Goal: Obtain resource: Download file/media

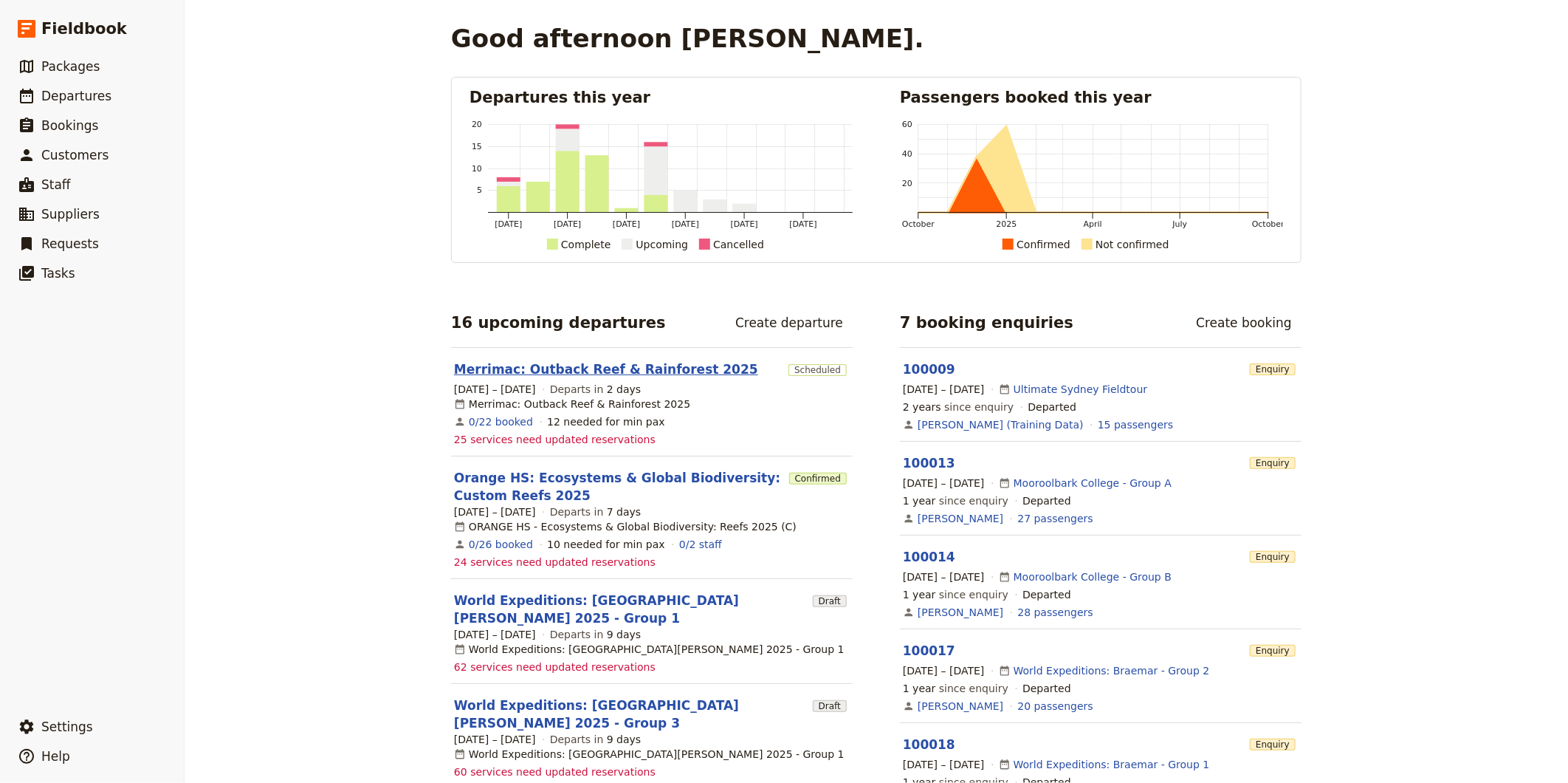
click at [494, 368] on link "Merrimac: Outback Reef & Rainforest 2025" at bounding box center [605, 369] width 304 height 18
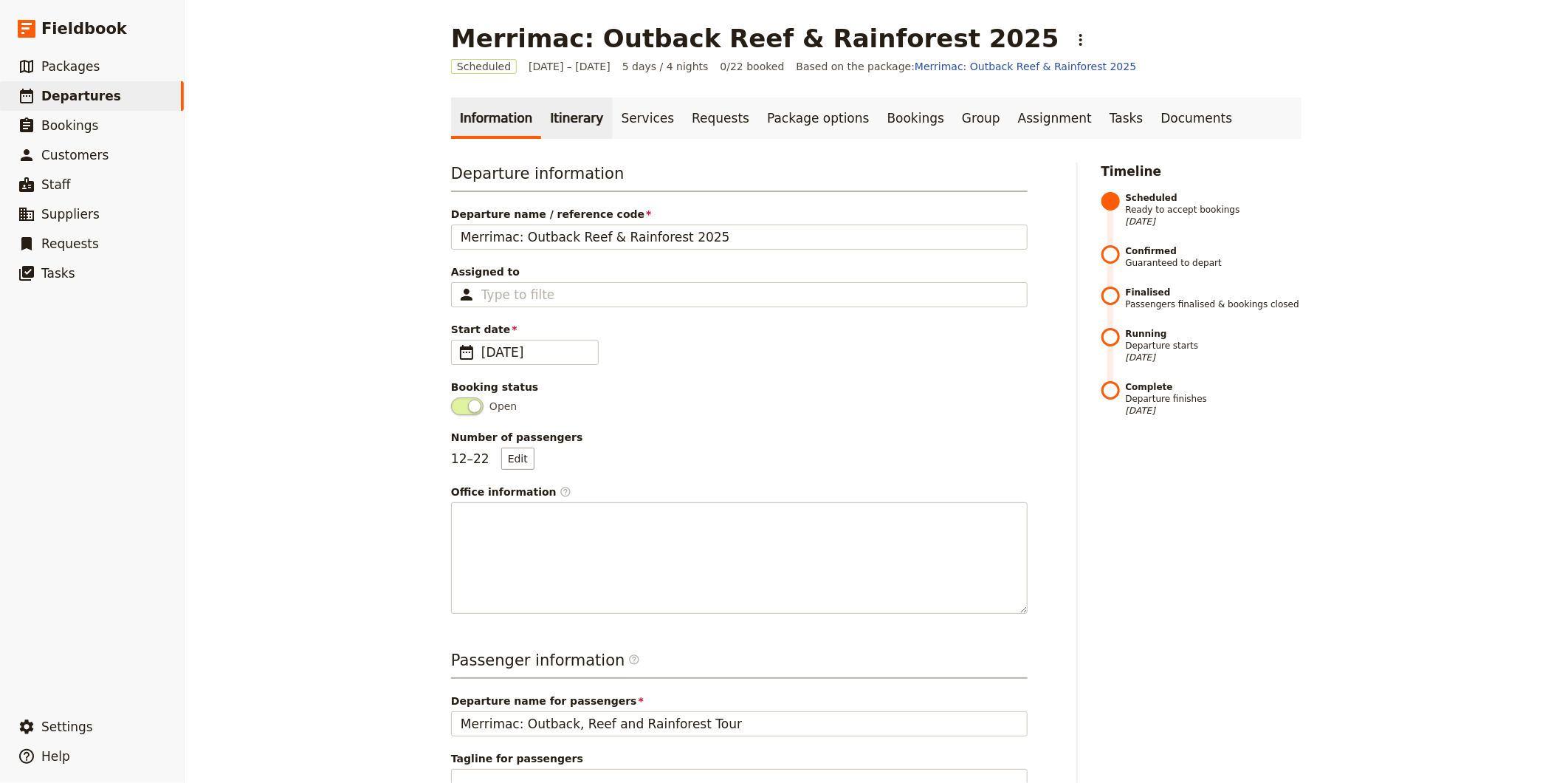
click at [543, 118] on link "Itinerary" at bounding box center [576, 118] width 71 height 41
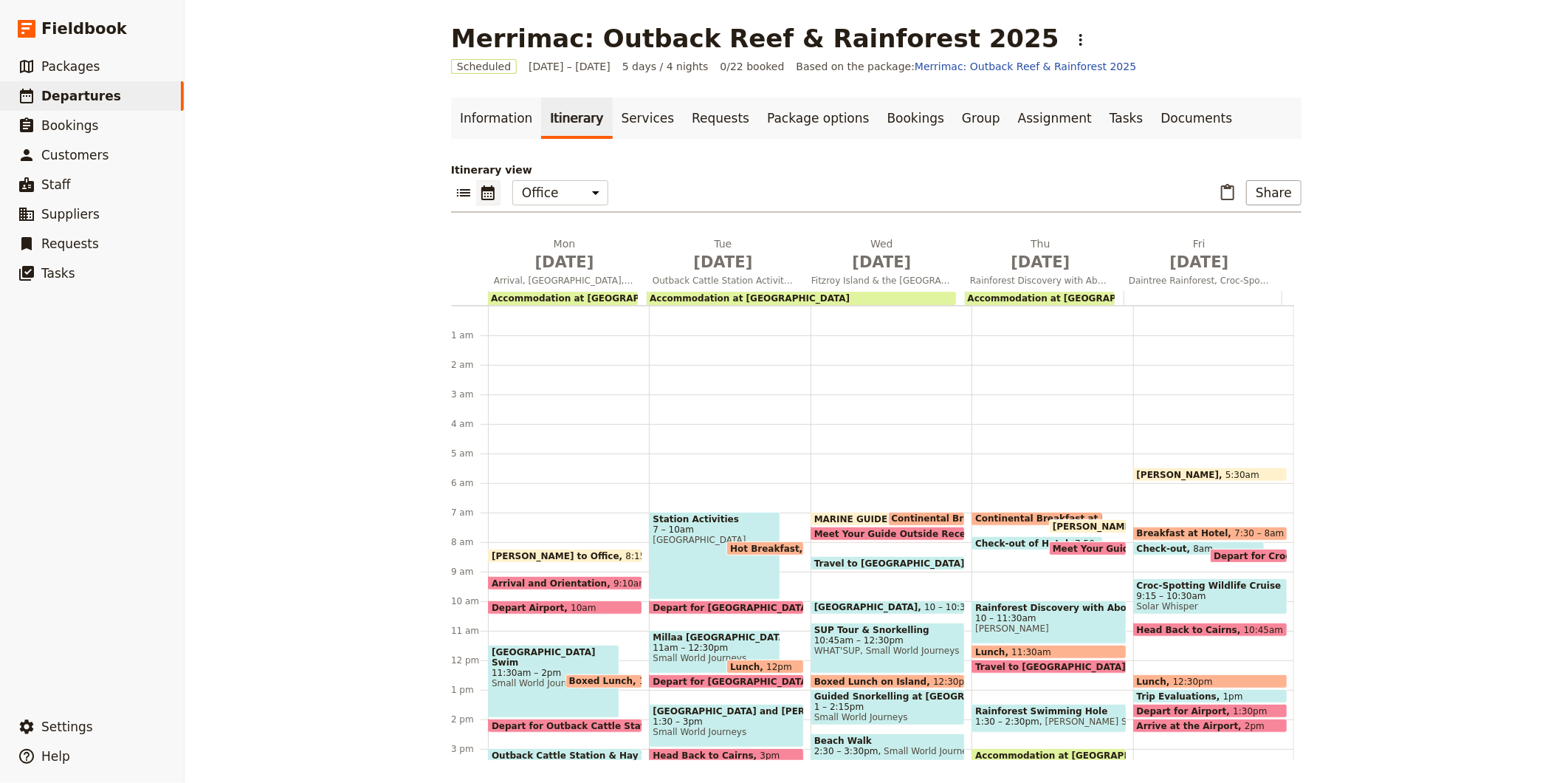
scroll to position [147, 0]
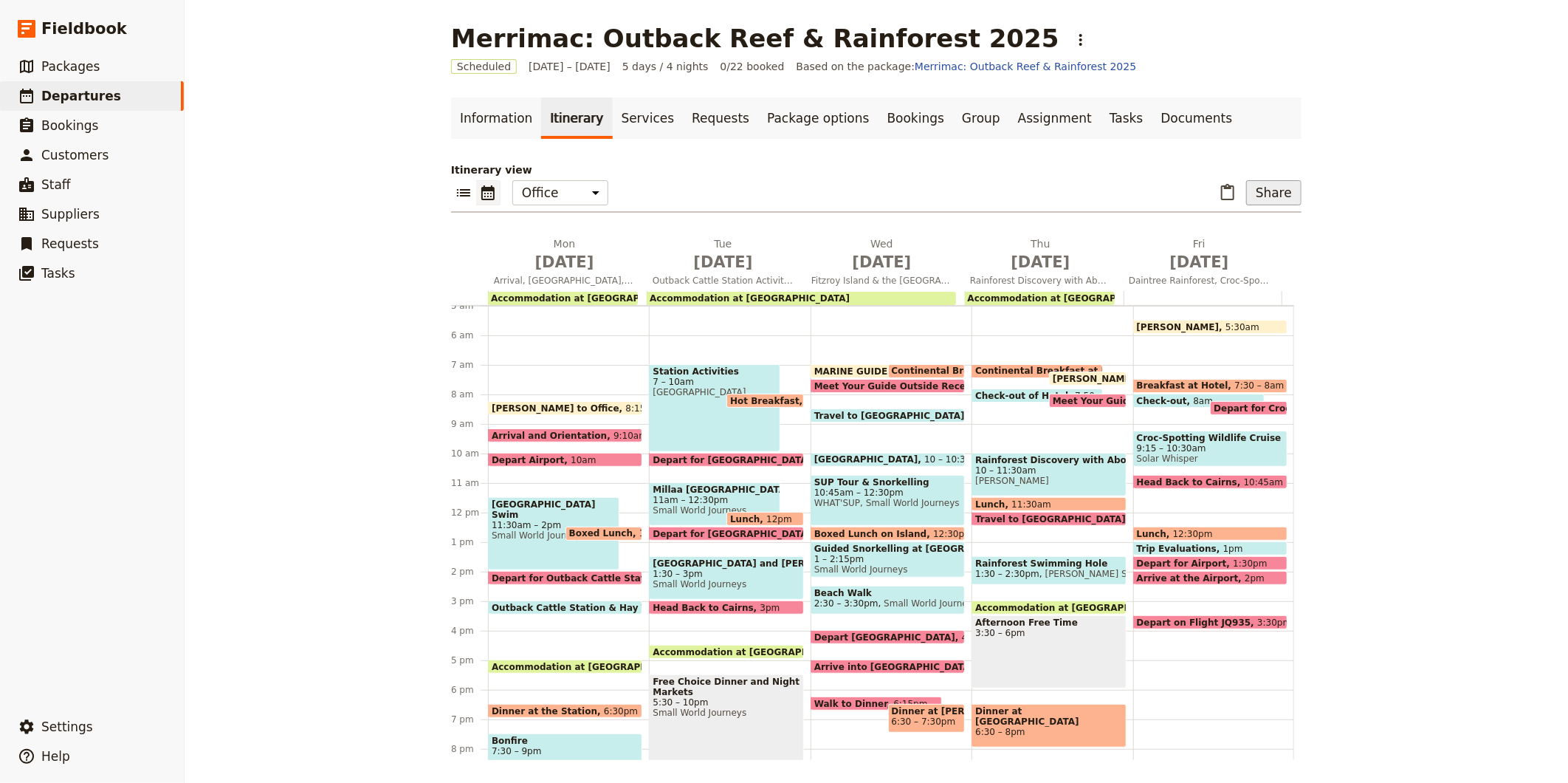
click at [1254, 196] on button "Share" at bounding box center [1274, 192] width 55 height 25
click at [1205, 223] on span "Guide itinerary" at bounding box center [1225, 225] width 77 height 15
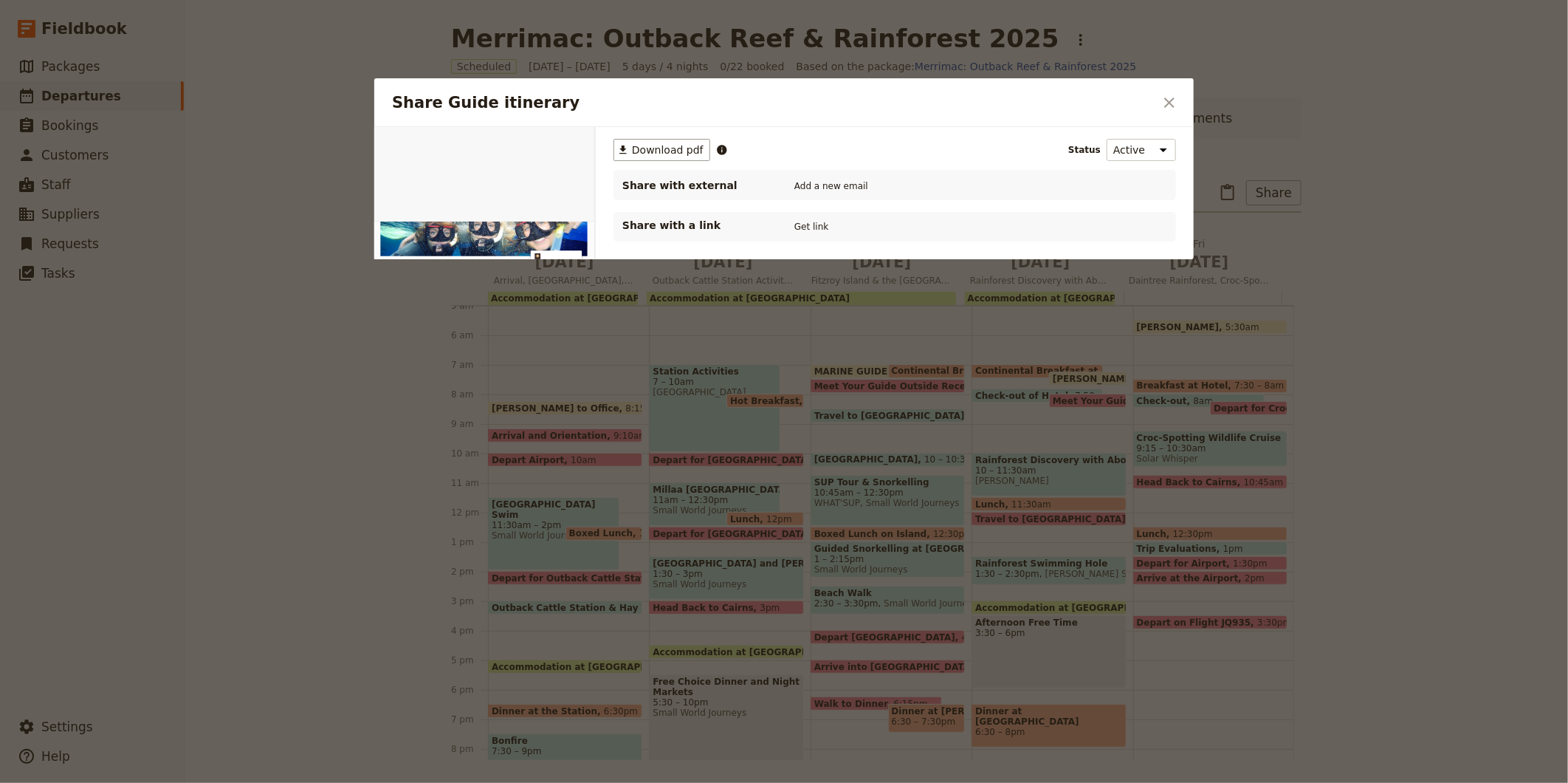
scroll to position [0, 0]
click at [658, 141] on button "​ Download pdf" at bounding box center [661, 150] width 96 height 22
click at [1170, 96] on icon "Close dialog" at bounding box center [1169, 103] width 18 height 18
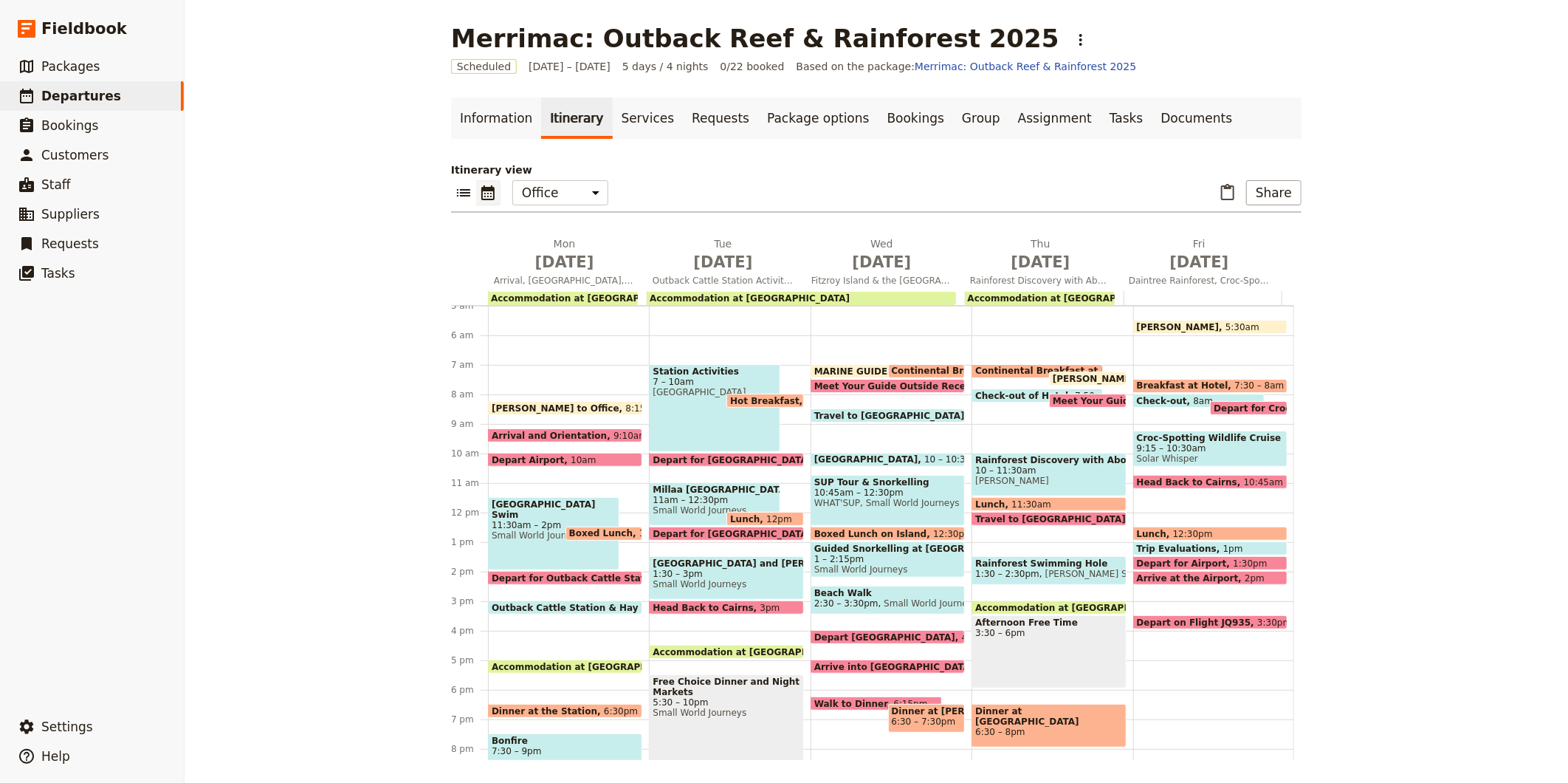
click at [844, 531] on span "Boxed Lunch on Island" at bounding box center [874, 533] width 119 height 9
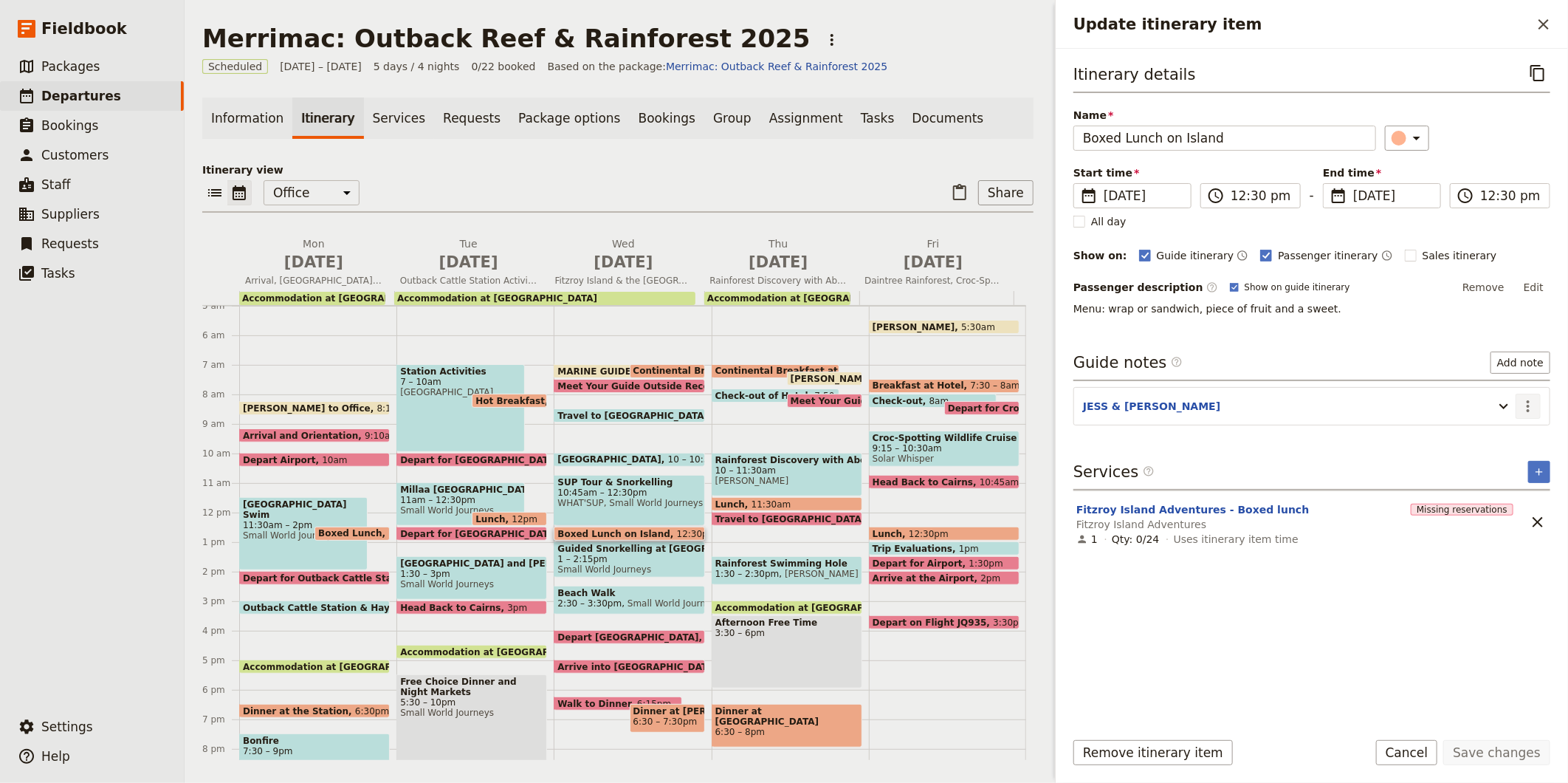
click at [1534, 394] on button "​" at bounding box center [1528, 406] width 25 height 25
click at [1529, 421] on section "JESS & STEVEN ​" at bounding box center [1312, 406] width 477 height 39
click at [1527, 402] on icon "Actions" at bounding box center [1528, 406] width 18 height 18
click at [1517, 432] on span "Edit note" at bounding box center [1497, 438] width 69 height 15
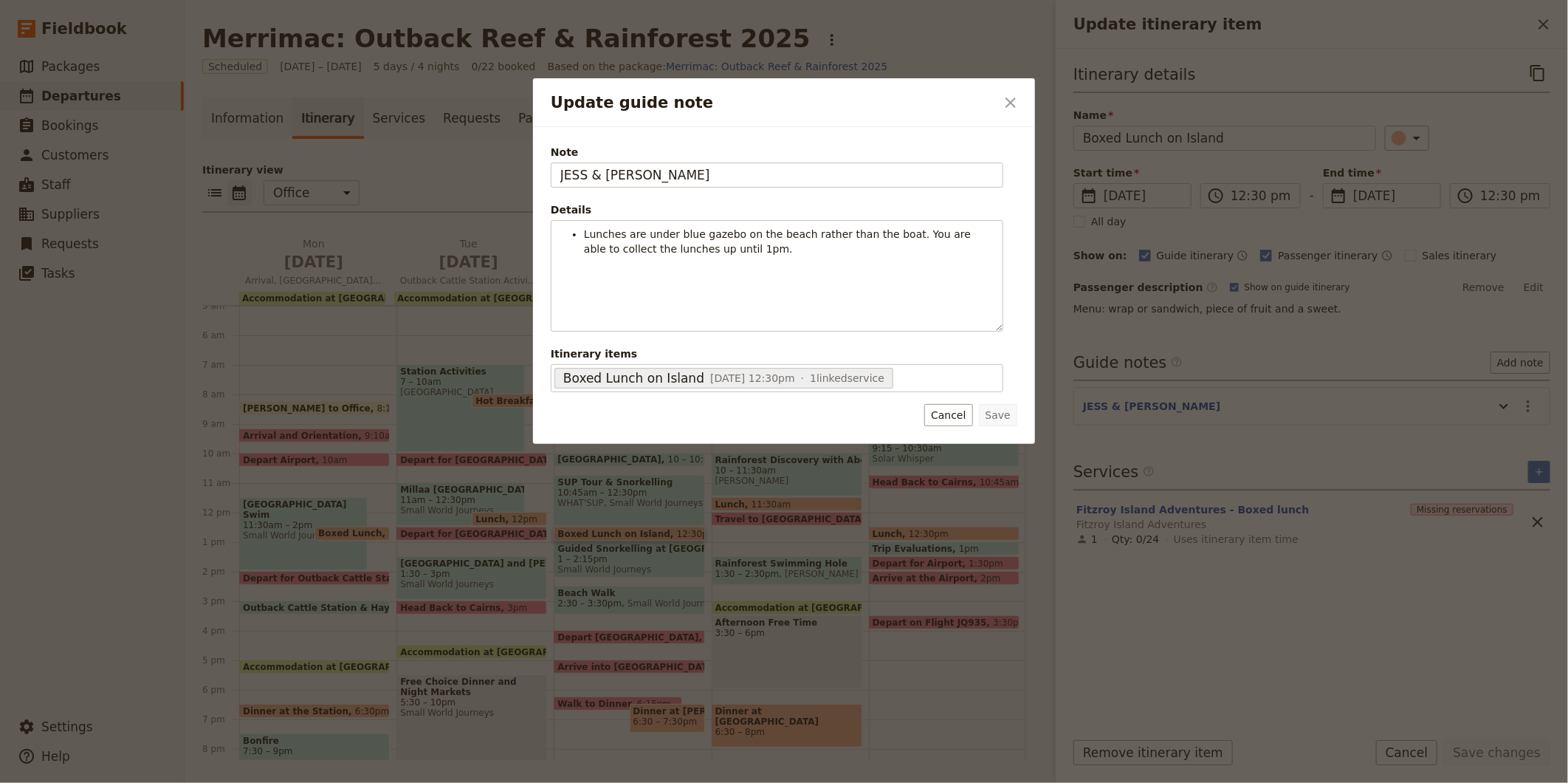
drag, startPoint x: 670, startPoint y: 174, endPoint x: 508, endPoint y: 173, distance: 162.0
click at [508, 782] on div "Update guide note ​ Note JESS & STEVEN Details Lunches are under blue gazebo on…" at bounding box center [784, 783] width 1568 height 0
type input "JESS, STEVEN & ELENA"
click at [1005, 412] on button "Save" at bounding box center [998, 415] width 39 height 22
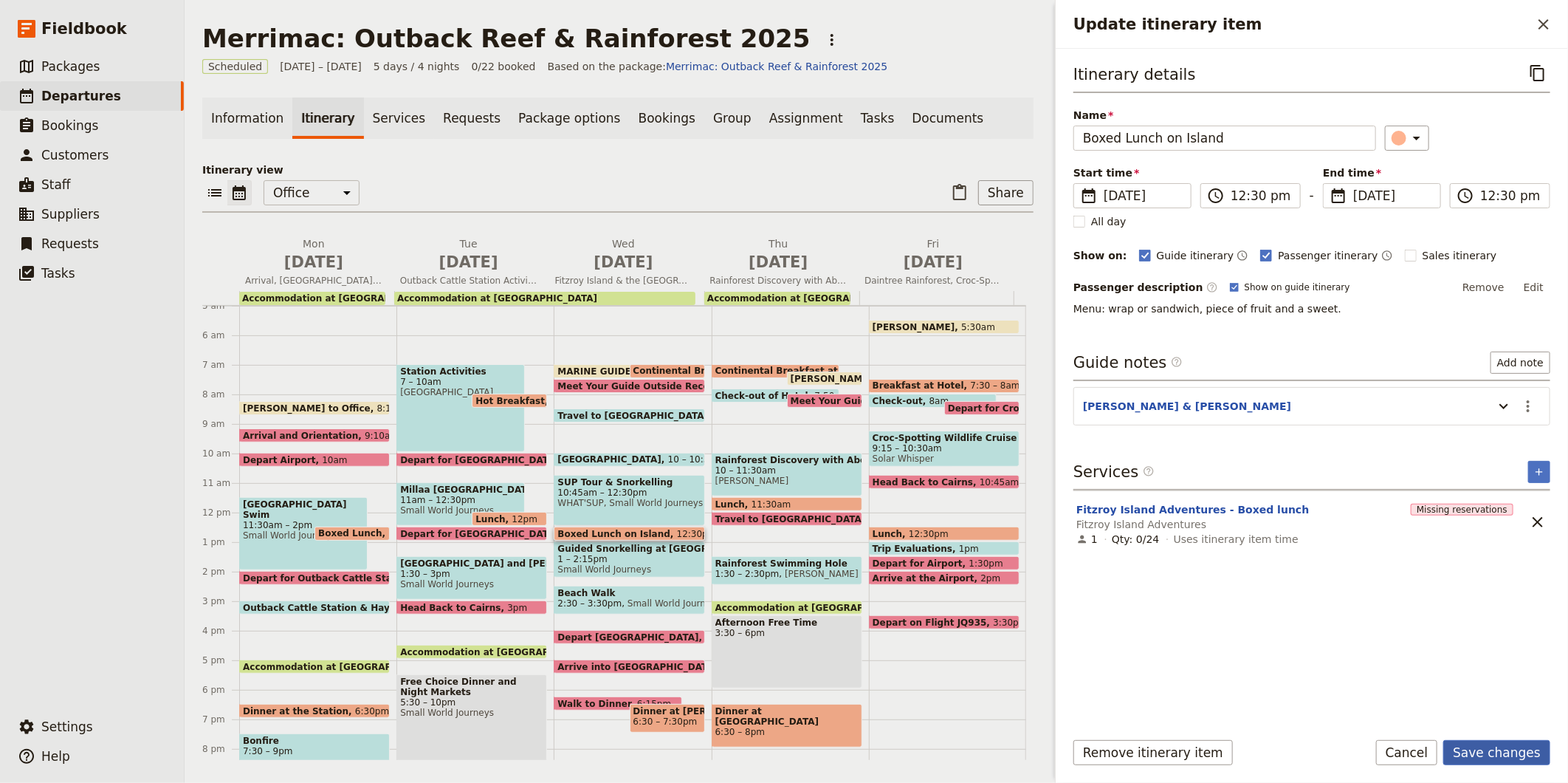
click at [1509, 761] on button "Save changes" at bounding box center [1497, 752] width 107 height 25
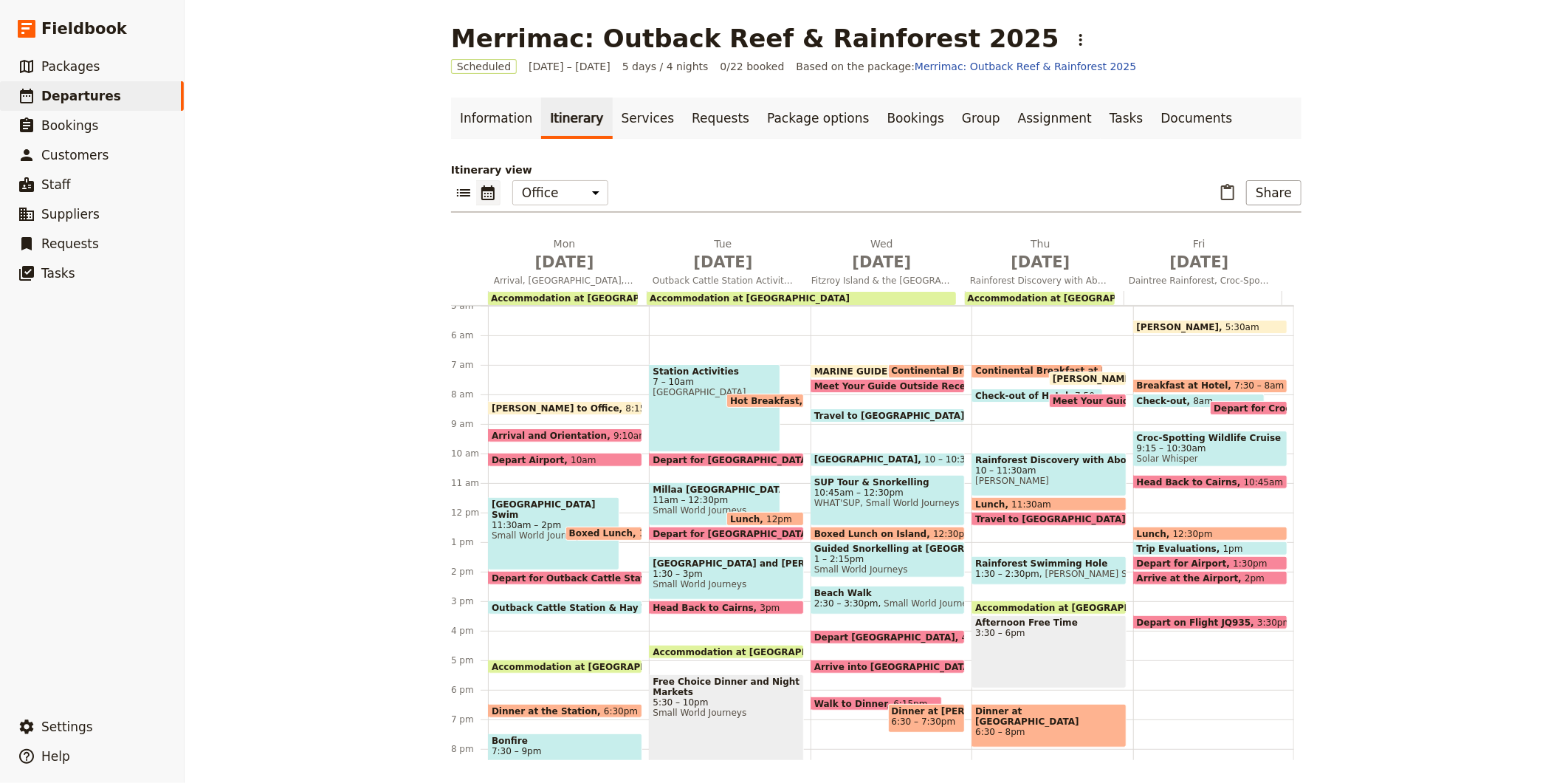
click at [844, 550] on span "Guided Snorkelling at The Reef" at bounding box center [888, 549] width 147 height 10
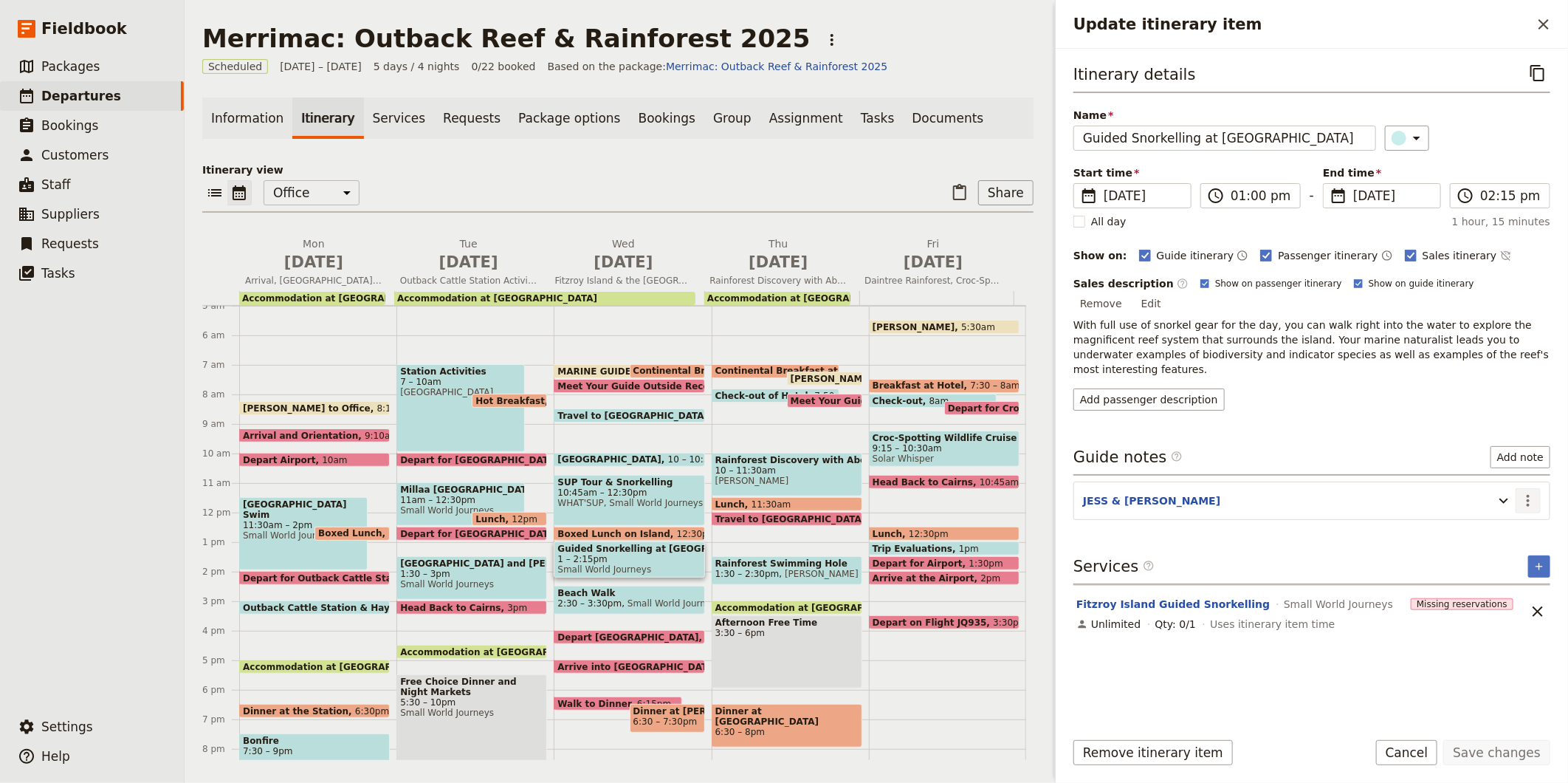
click at [1524, 492] on icon "Actions" at bounding box center [1528, 500] width 18 height 18
click at [1521, 493] on button "Edit note" at bounding box center [1497, 502] width 86 height 21
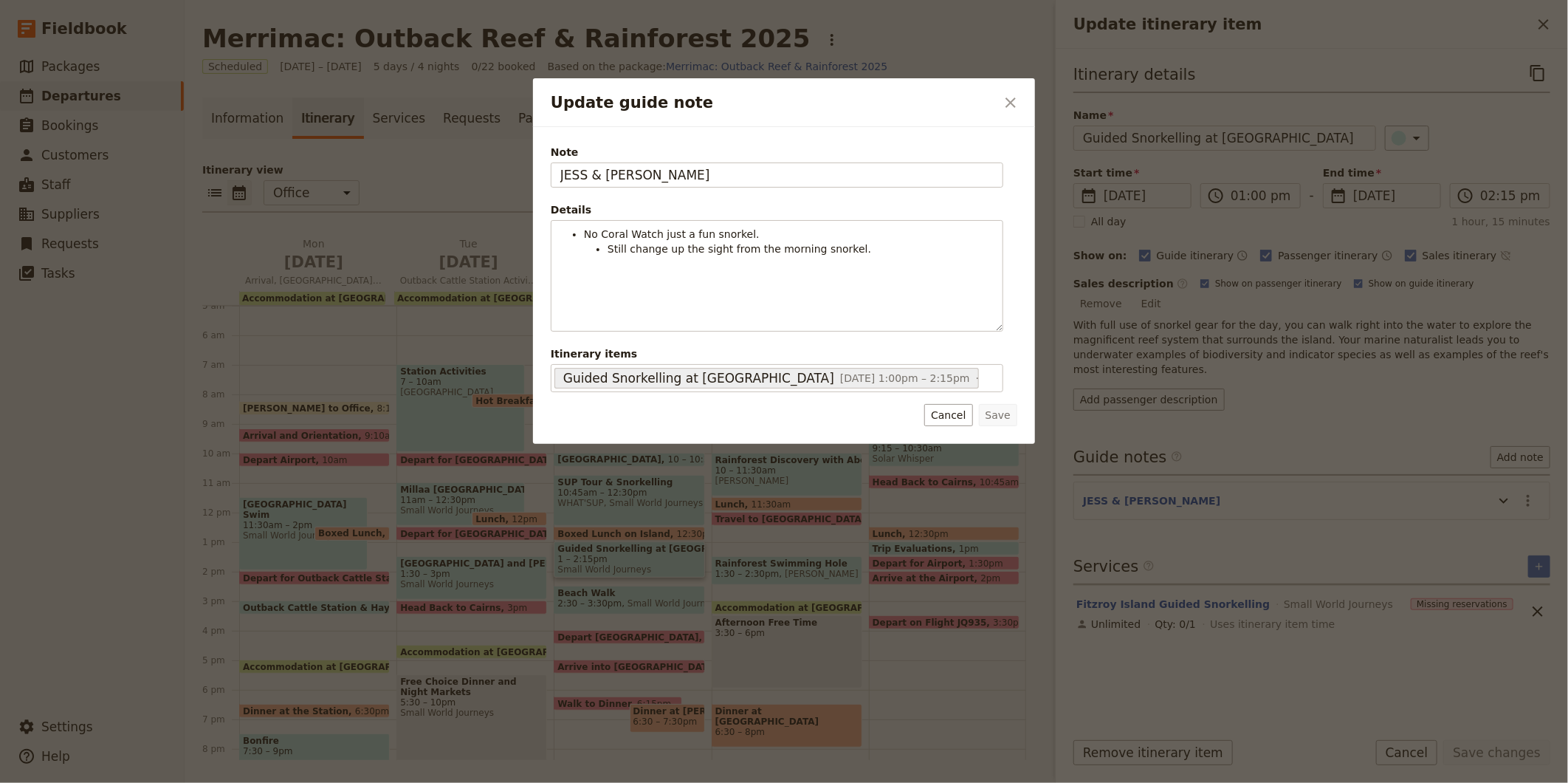
drag, startPoint x: 715, startPoint y: 180, endPoint x: 451, endPoint y: 189, distance: 264.2
click at [451, 782] on div "Update guide note ​ Note JESS & STEVEN Details No Coral Watch just a fun snorke…" at bounding box center [784, 783] width 1568 height 0
type input "JESS, STEVEN & ELENA"
click at [998, 407] on button "Save" at bounding box center [998, 415] width 39 height 22
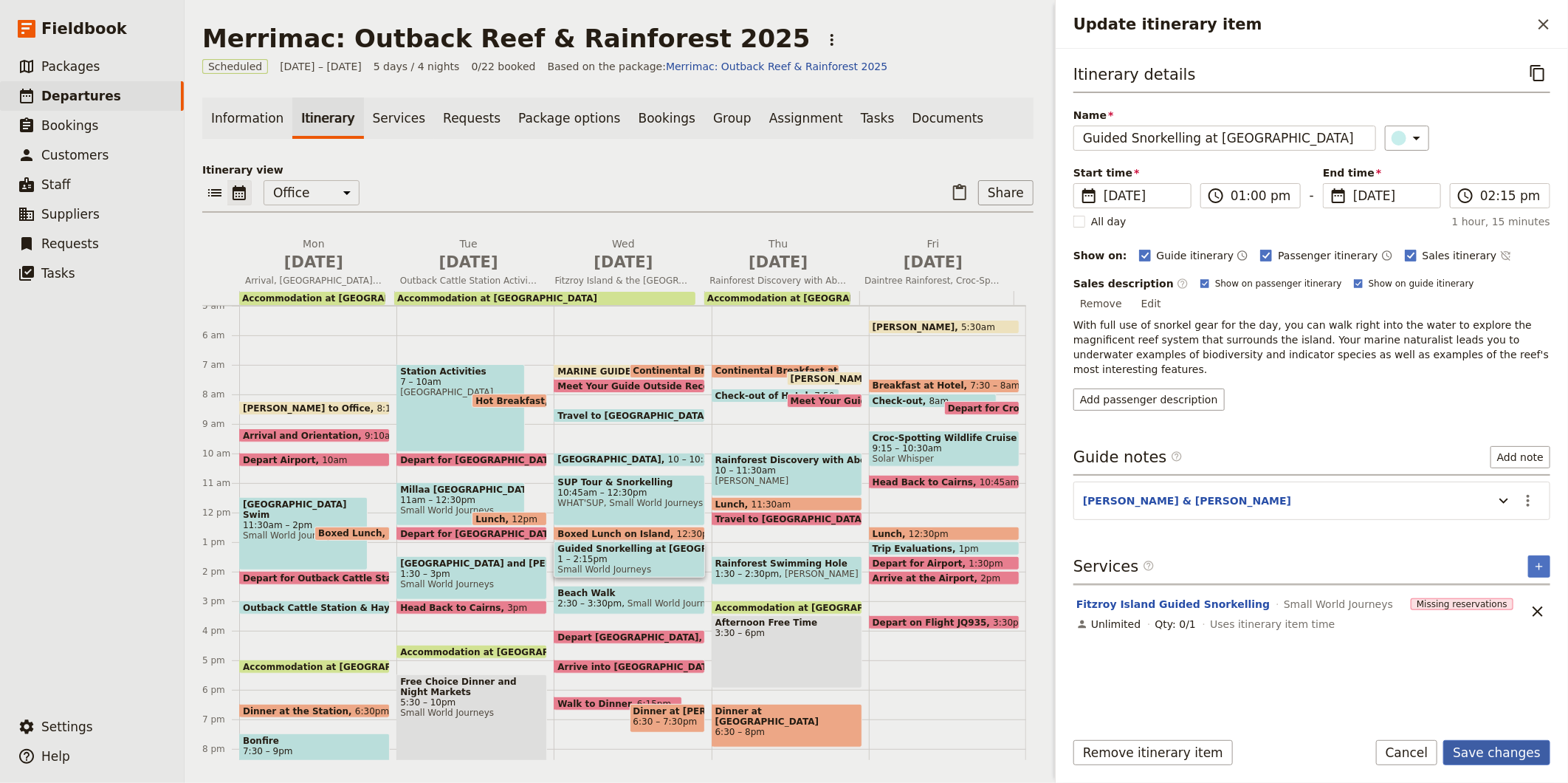
click at [1515, 746] on button "Save changes" at bounding box center [1497, 752] width 107 height 25
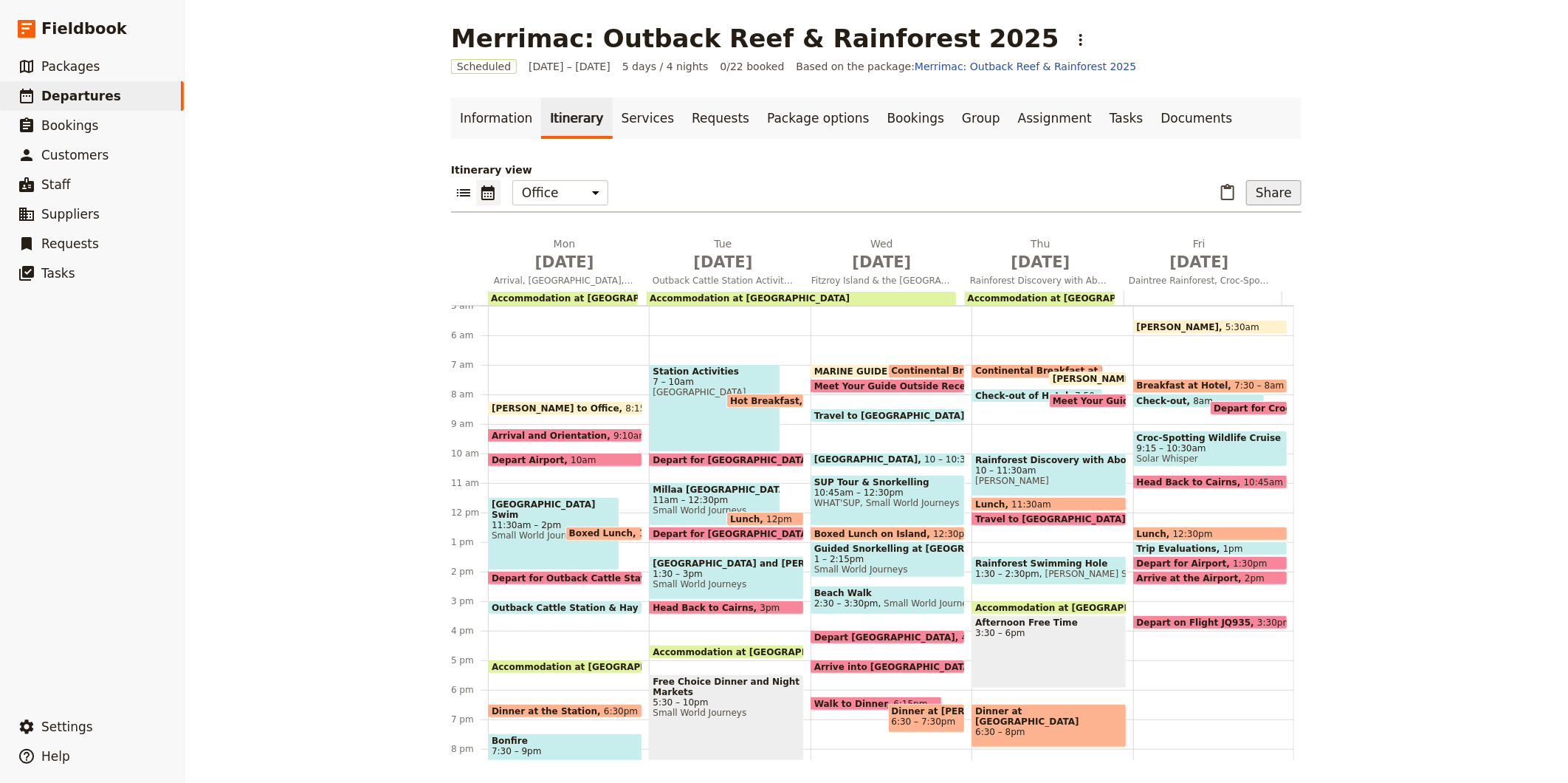
click at [1270, 199] on button "Share" at bounding box center [1274, 192] width 55 height 25
click at [1224, 227] on span "Guide itinerary" at bounding box center [1225, 225] width 77 height 15
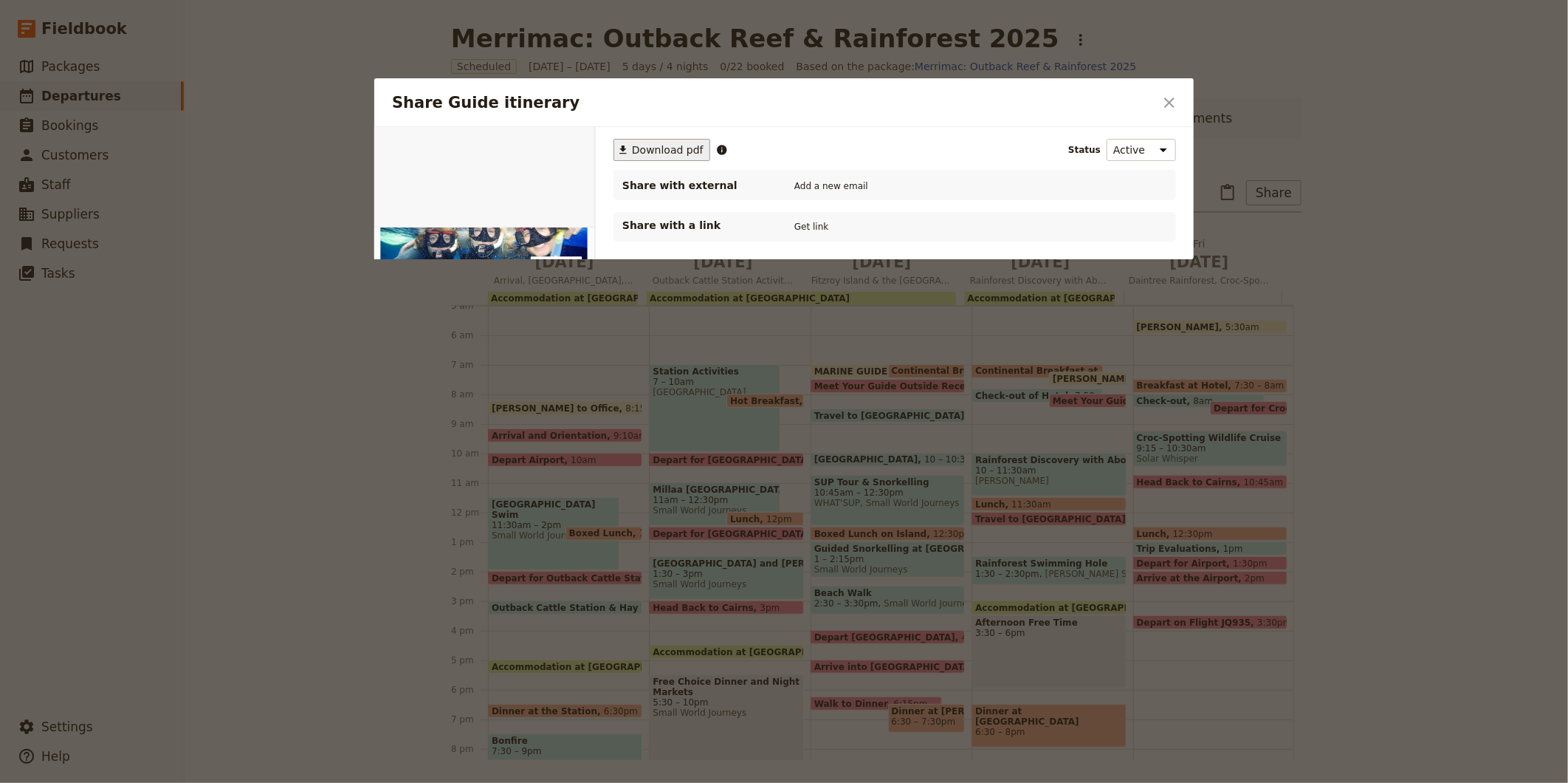
click at [667, 156] on span "Download pdf" at bounding box center [667, 149] width 71 height 15
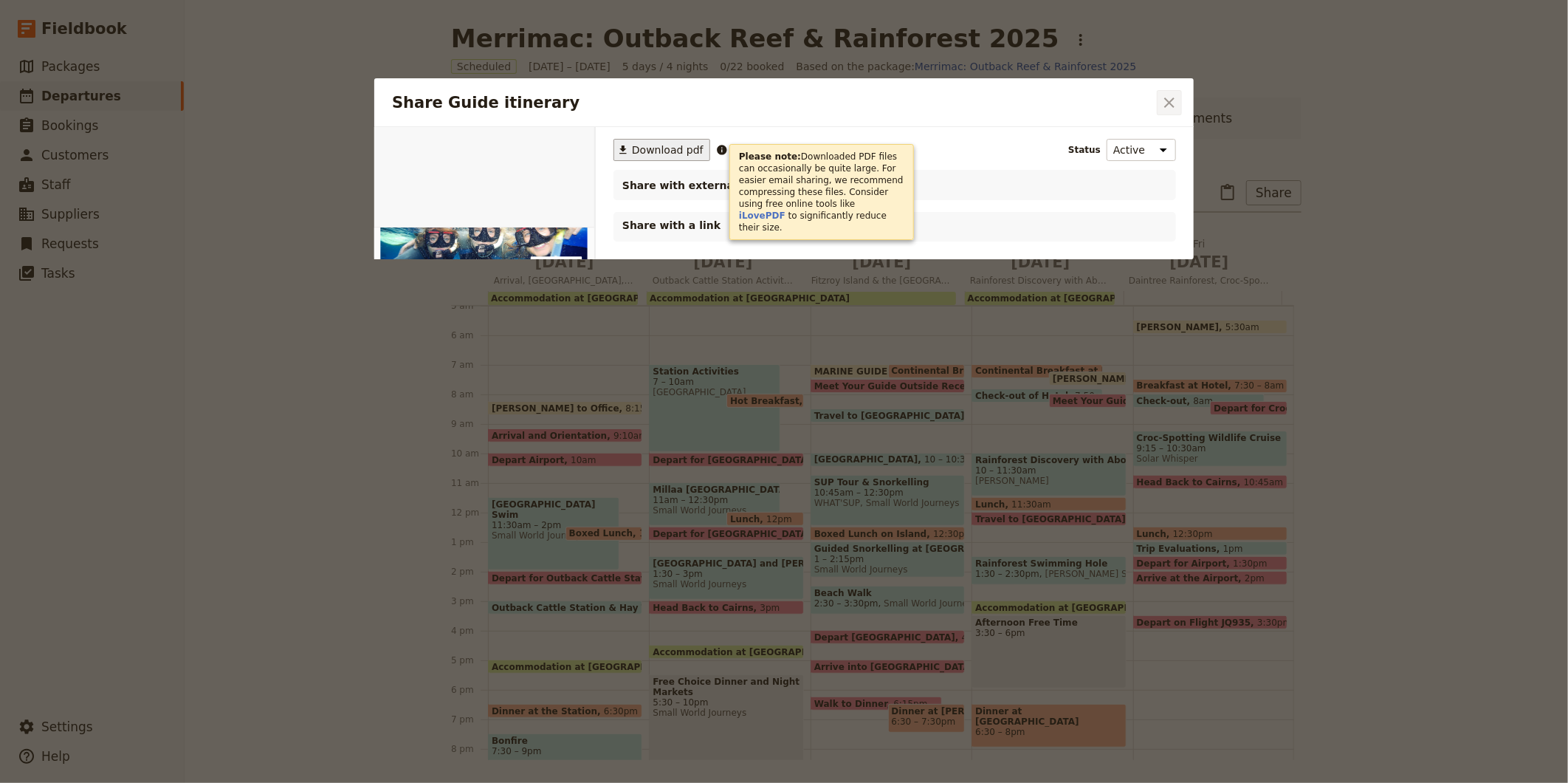
click at [1171, 108] on icon "Close dialog" at bounding box center [1169, 103] width 18 height 18
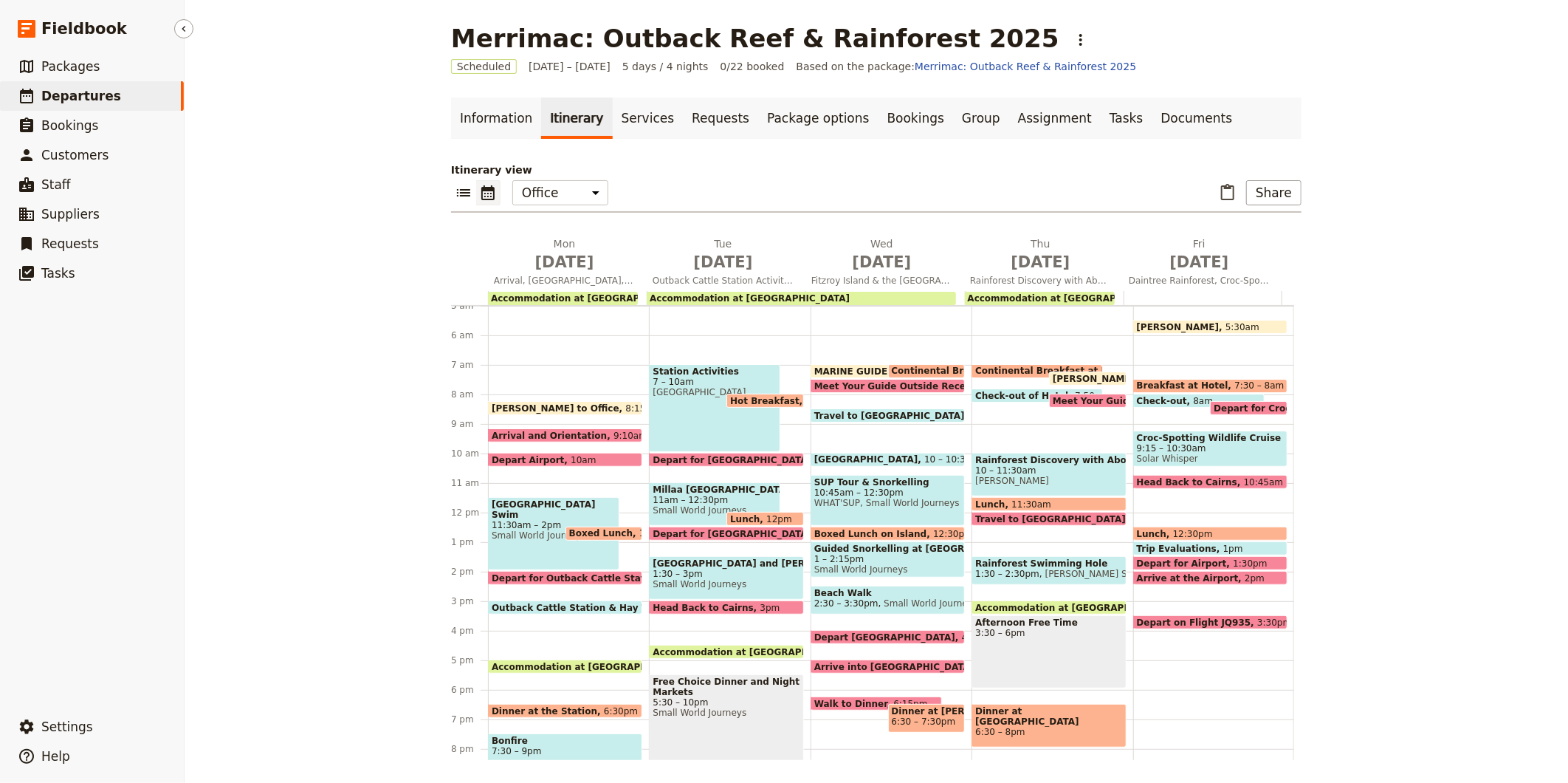
click at [119, 99] on link "​ Departures" at bounding box center [91, 96] width 183 height 29
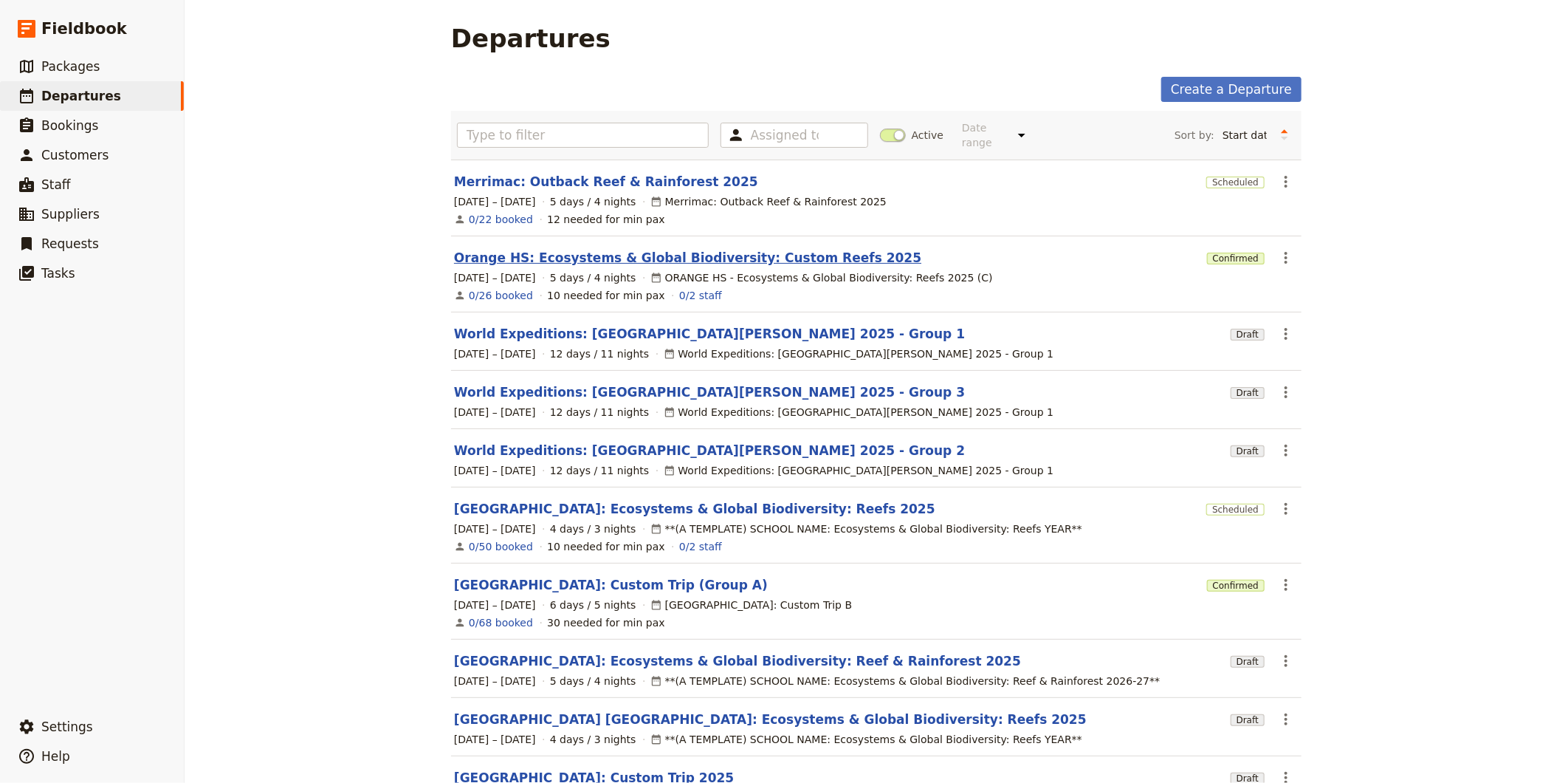
click at [503, 249] on link "Orange HS: Ecosystems & Global Biodiversity: Custom Reefs 2025" at bounding box center [687, 258] width 468 height 18
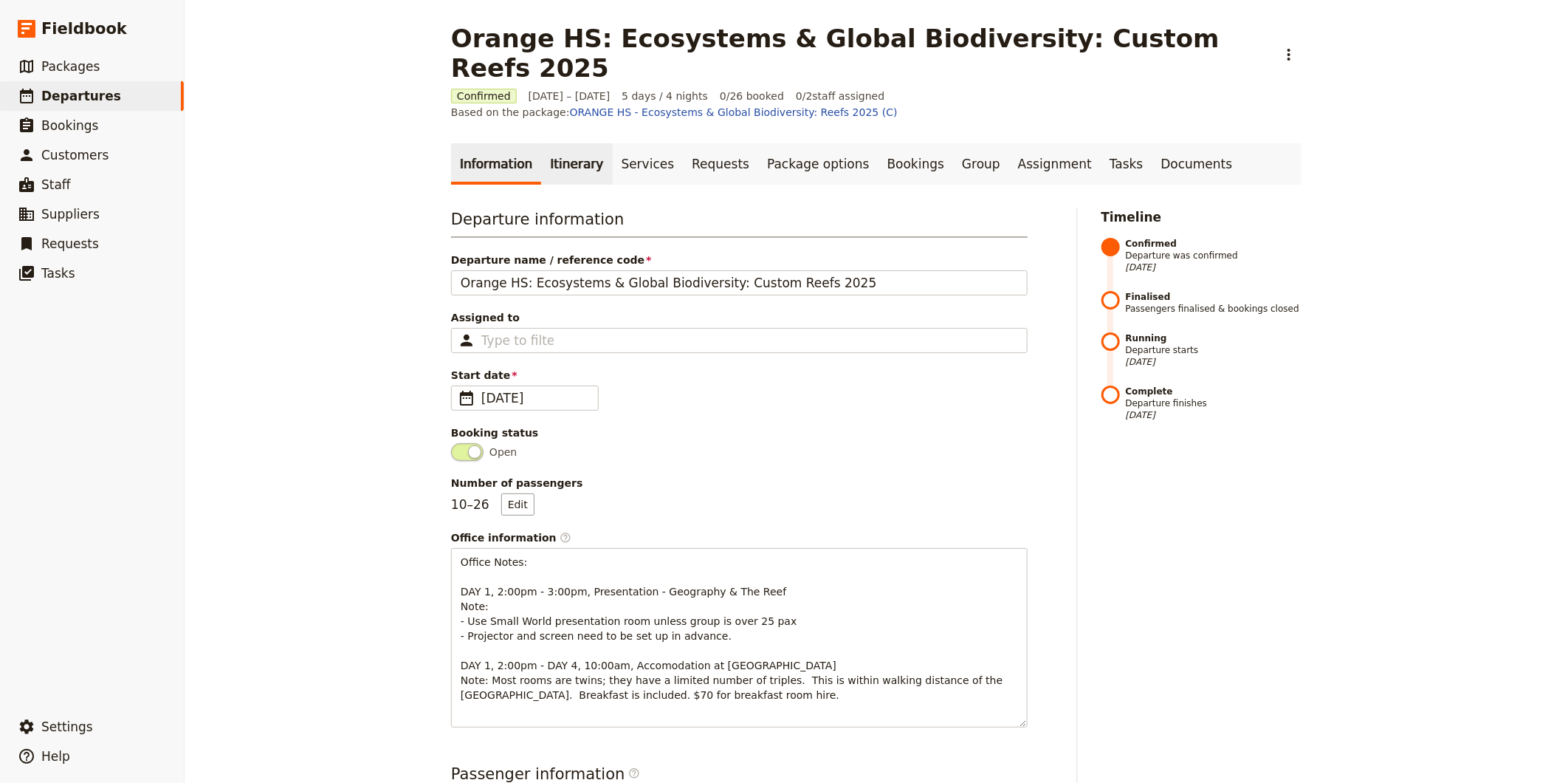
click at [560, 143] on link "Itinerary" at bounding box center [576, 164] width 71 height 41
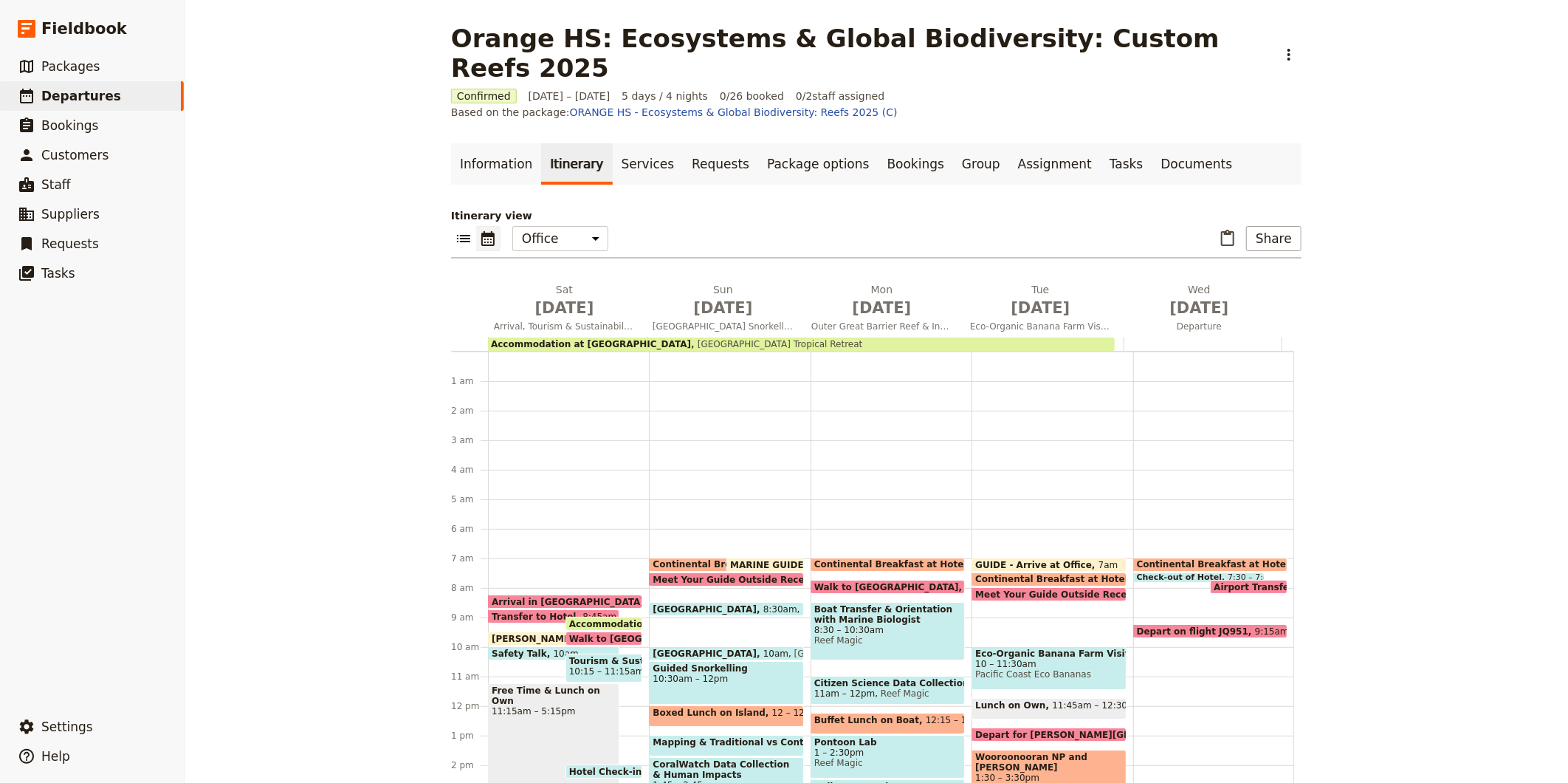
scroll to position [192, 0]
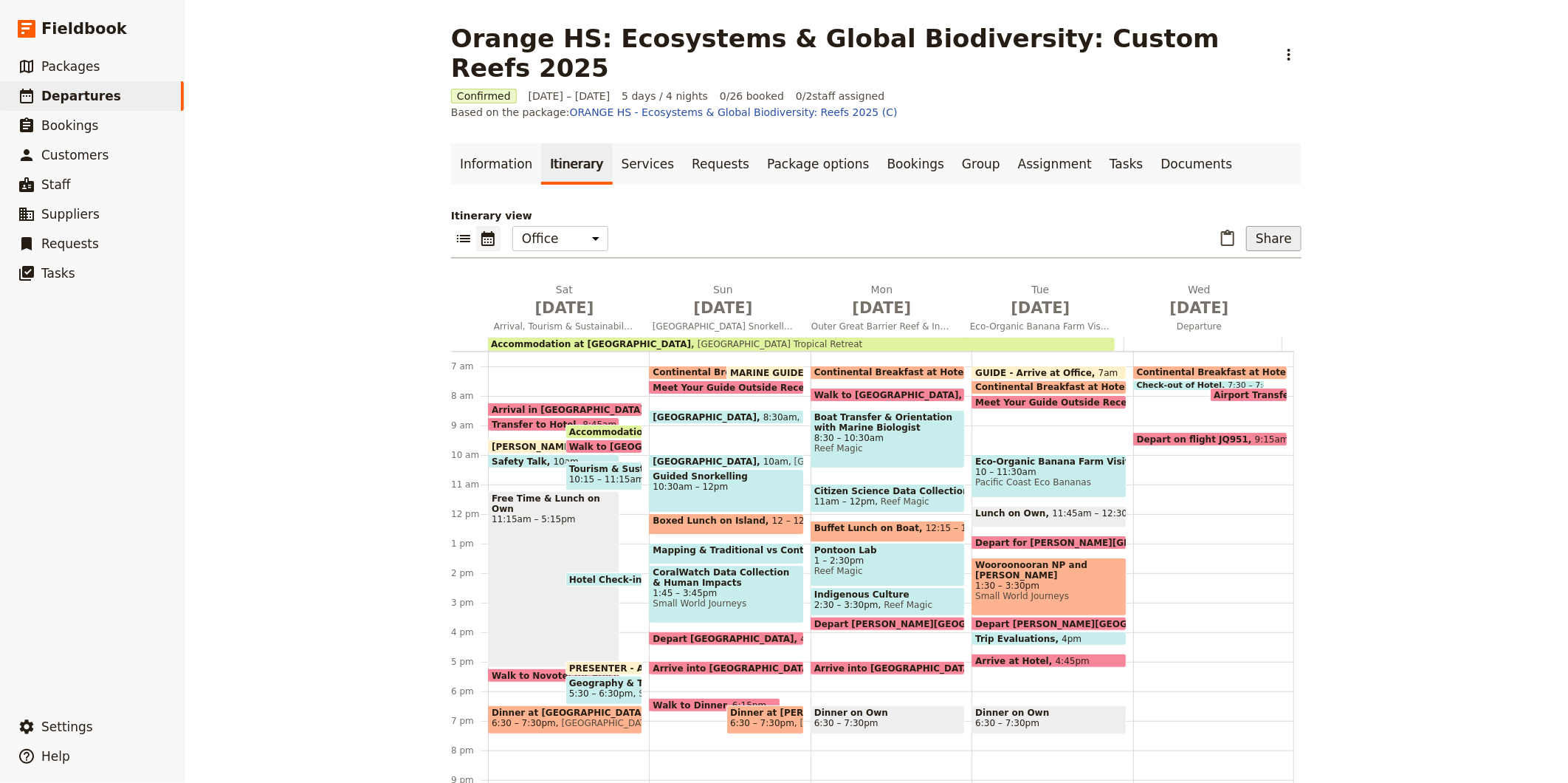
click at [1271, 226] on button "Share" at bounding box center [1274, 238] width 55 height 25
click at [1146, 245] on span "Guide itinerary" at bounding box center [1110, 245] width 77 height 15
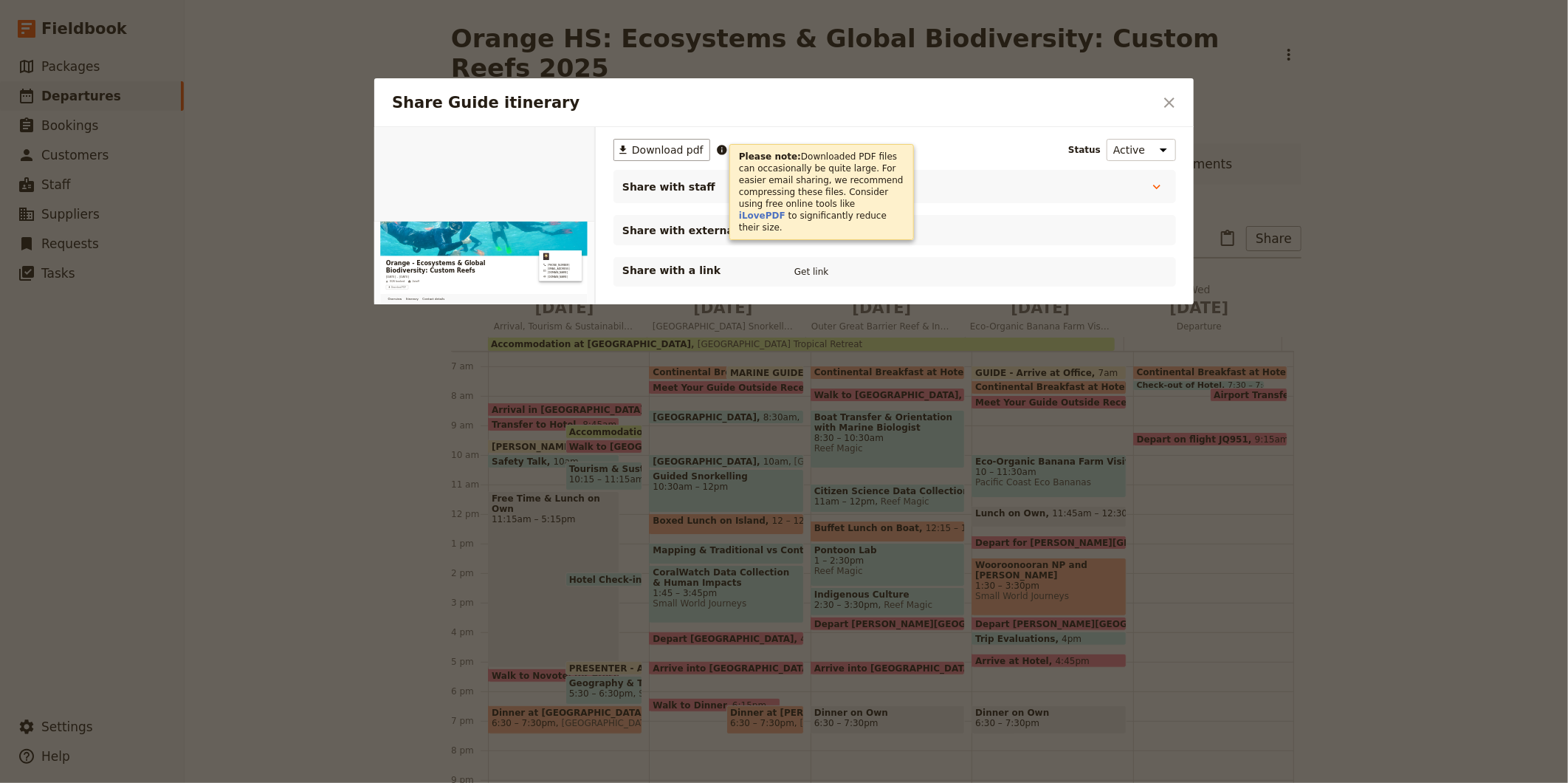
scroll to position [0, 0]
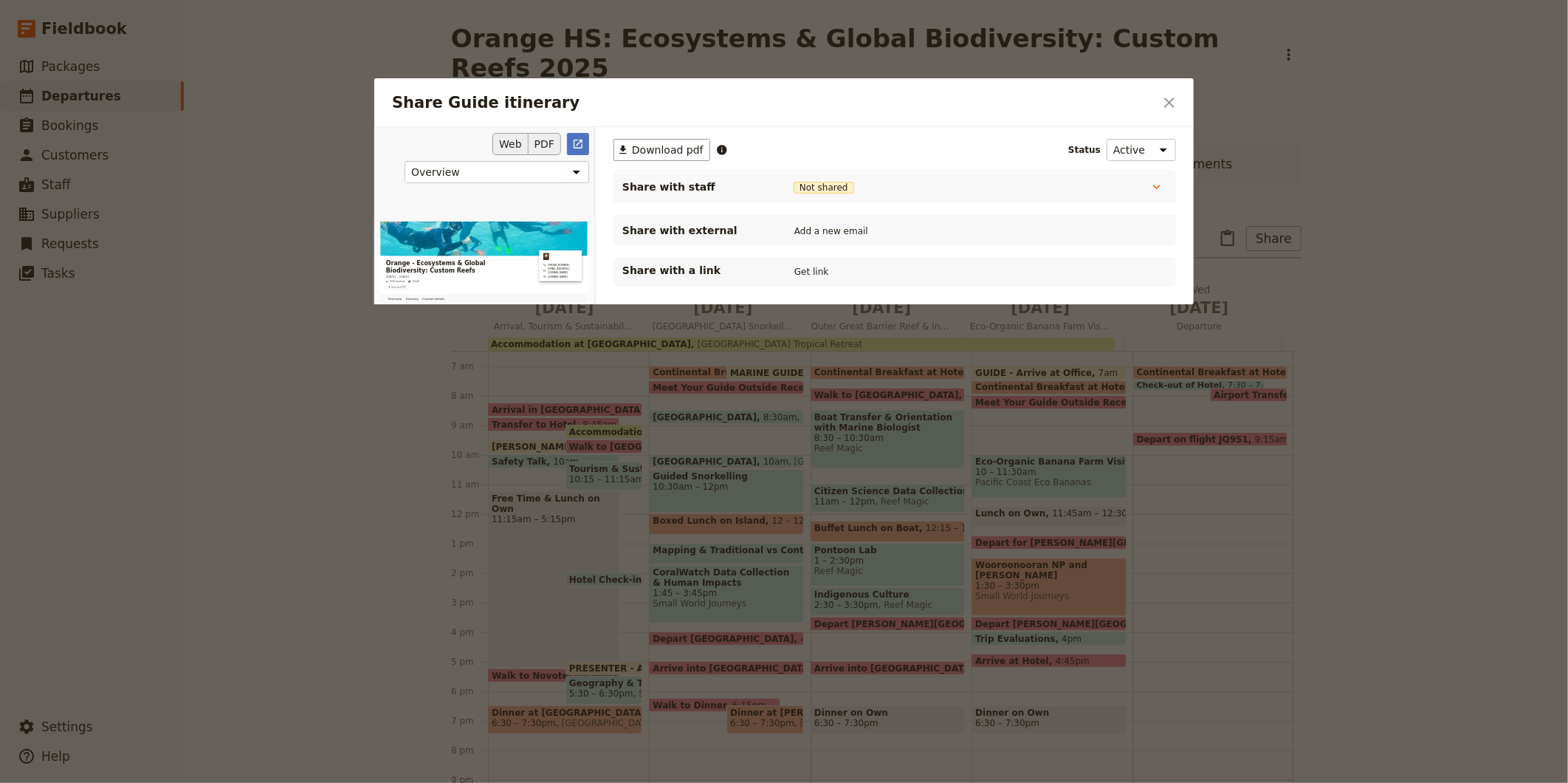
click at [550, 139] on button "PDF" at bounding box center [545, 144] width 33 height 22
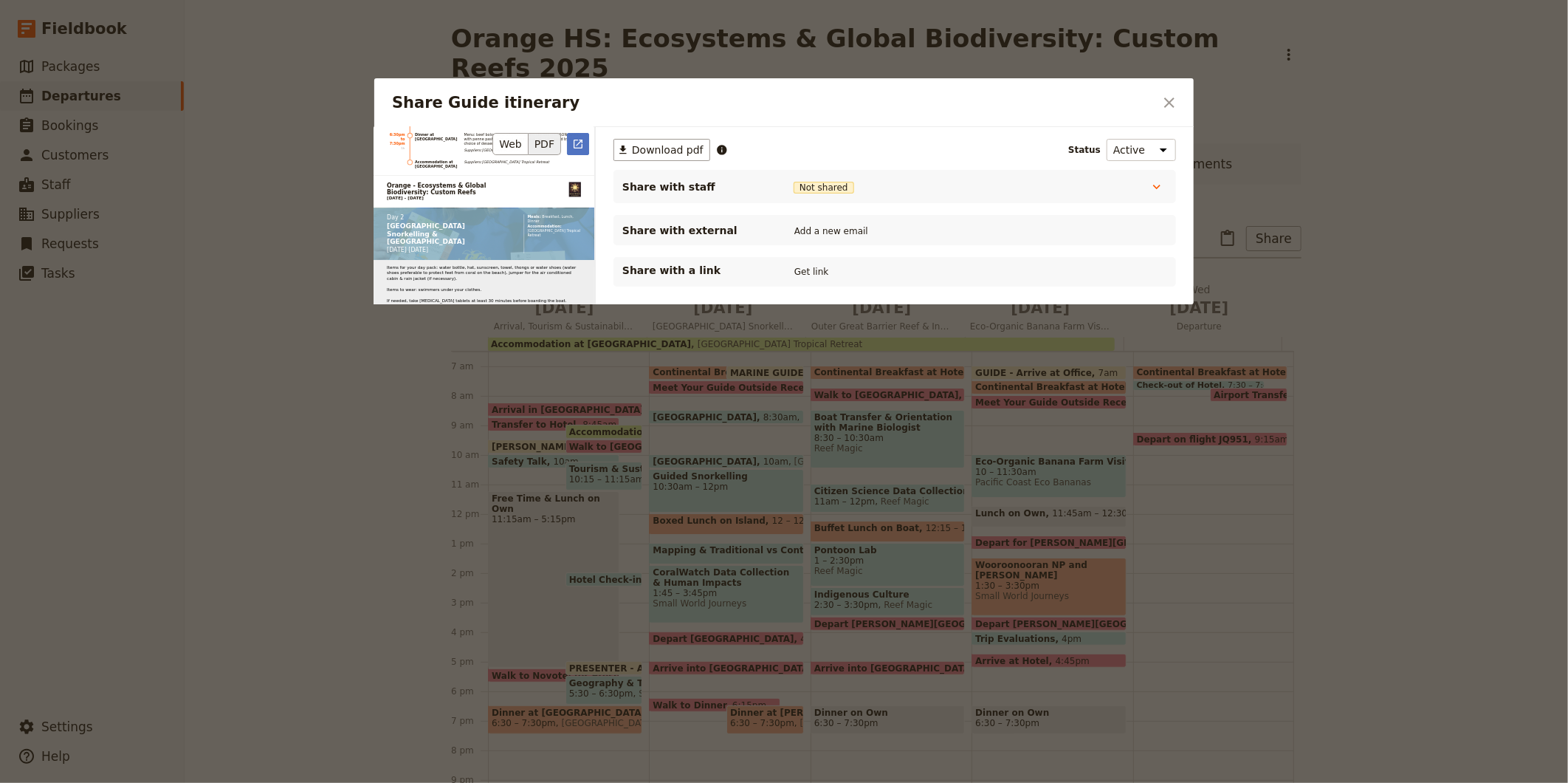
scroll to position [3610, 0]
click at [660, 151] on span "Download pdf" at bounding box center [667, 149] width 71 height 15
click at [1168, 101] on icon "Close dialog" at bounding box center [1169, 103] width 10 height 10
